Goal: Information Seeking & Learning: Learn about a topic

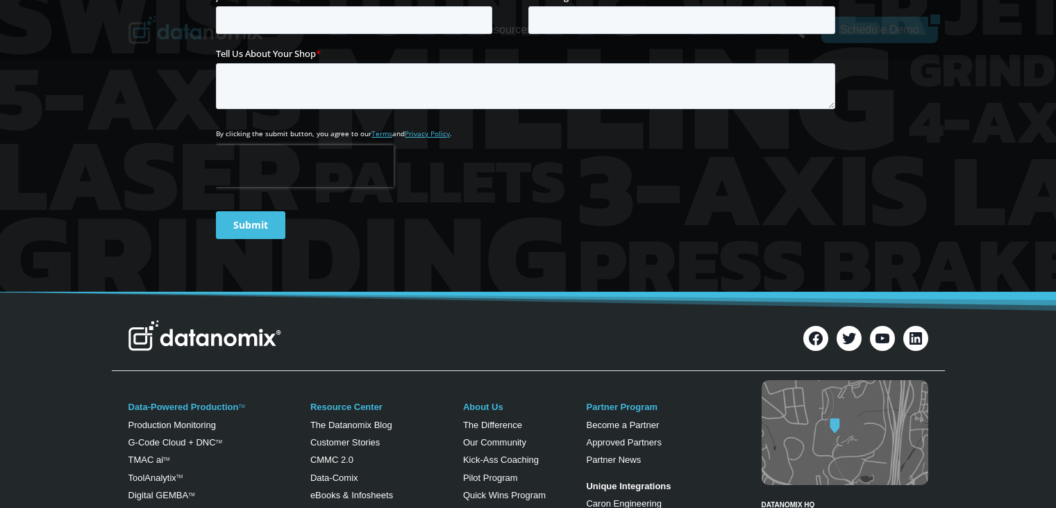
scroll to position [764, 0]
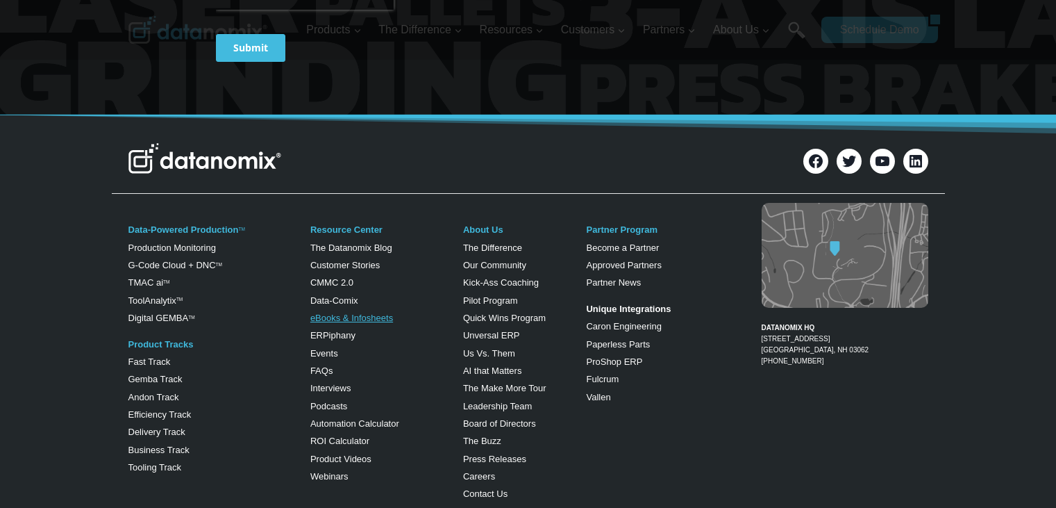
click at [374, 317] on link "eBooks & Infosheets" at bounding box center [351, 318] width 83 height 10
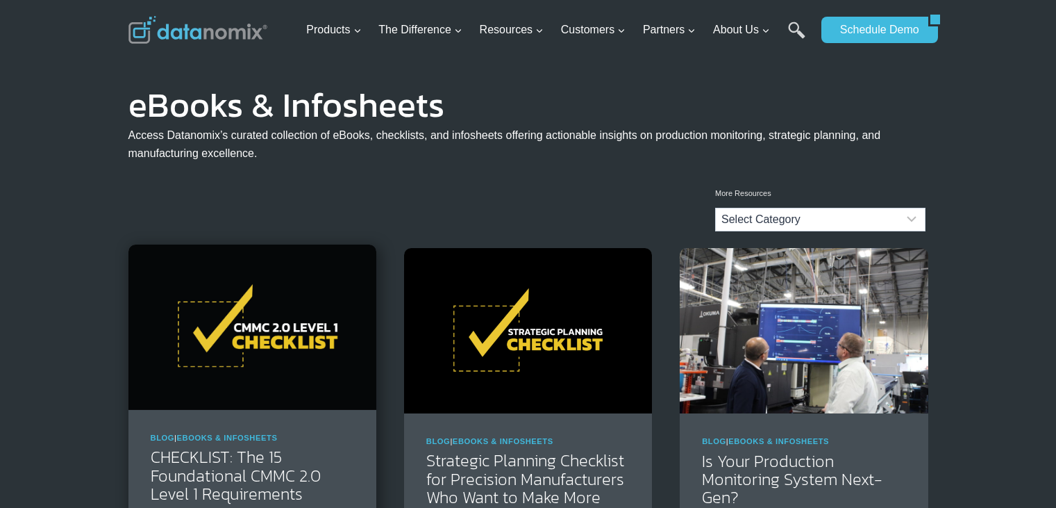
click at [265, 338] on img at bounding box center [252, 326] width 248 height 165
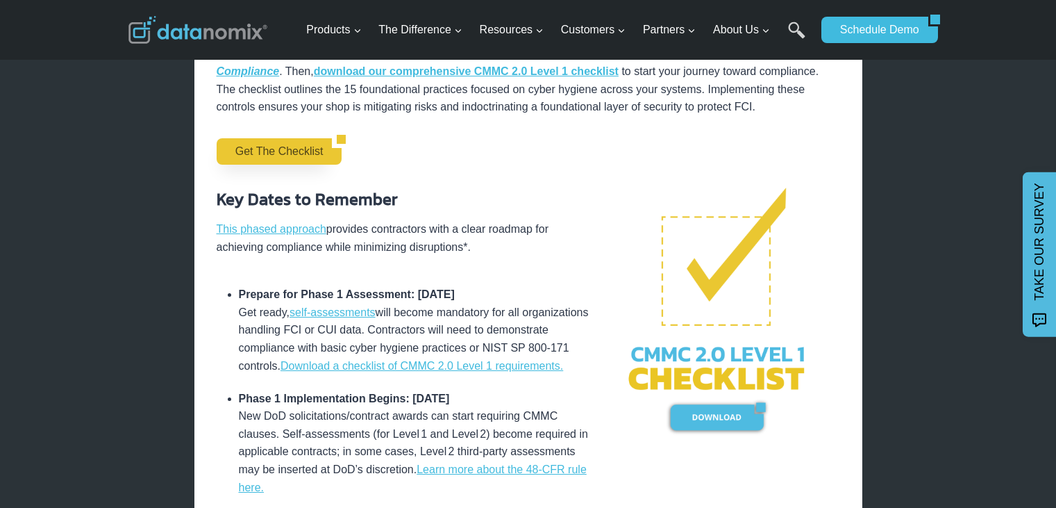
scroll to position [486, 0]
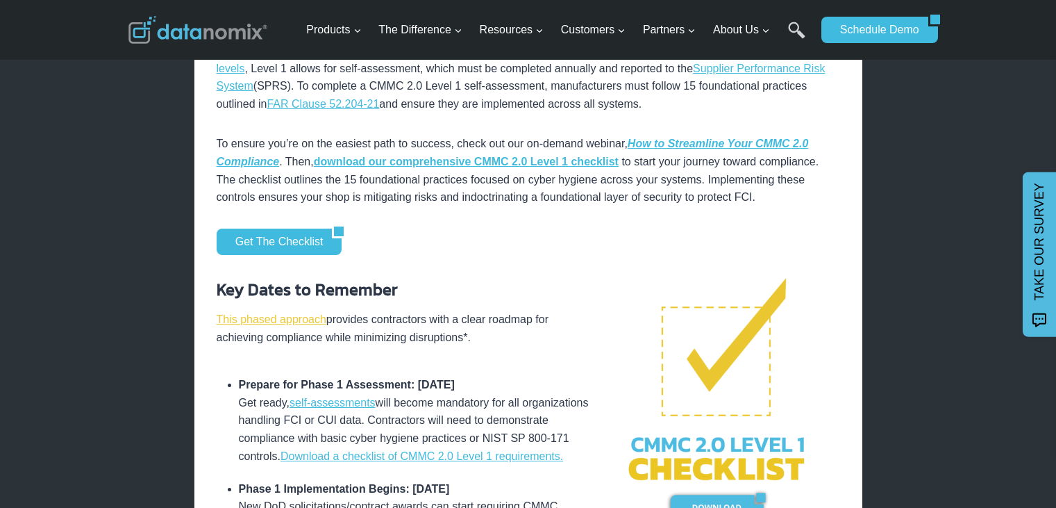
click at [263, 319] on link "This phased approach" at bounding box center [272, 319] width 110 height 12
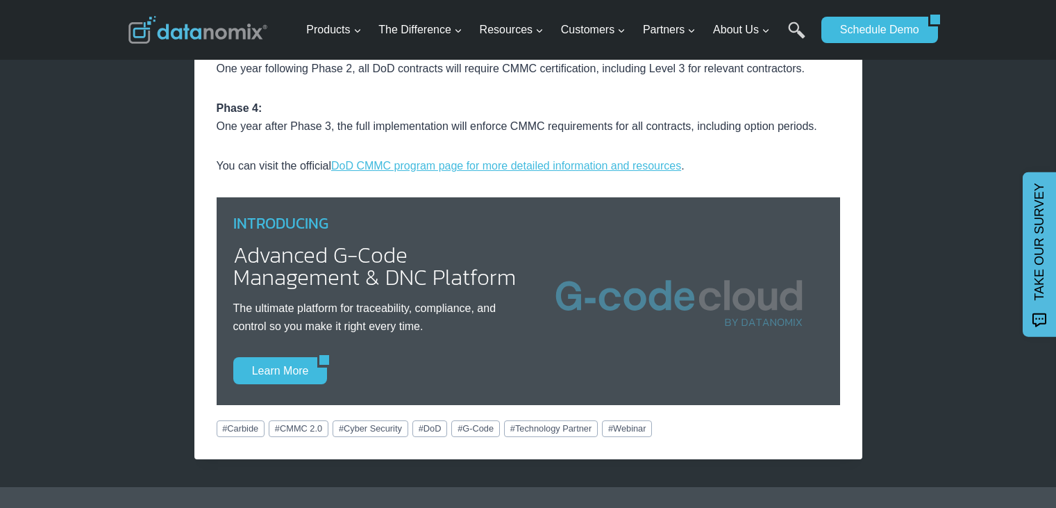
scroll to position [1875, 0]
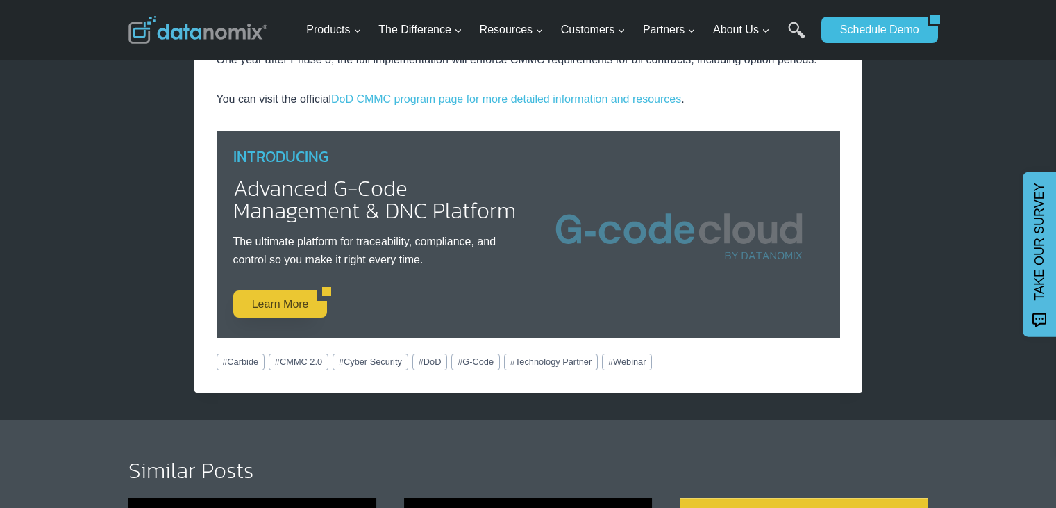
click at [273, 299] on link "Learn More" at bounding box center [275, 303] width 85 height 26
